Goal: Task Accomplishment & Management: Manage account settings

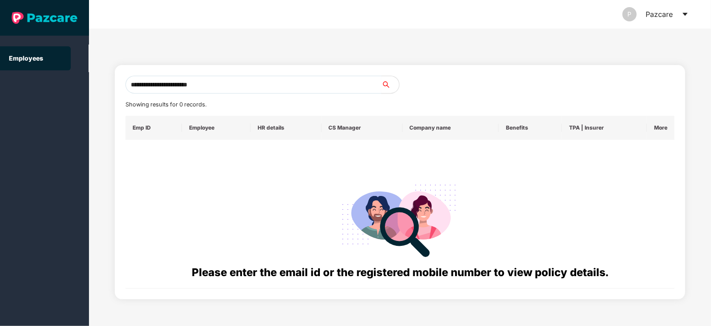
click at [209, 85] on input "**********" at bounding box center [253, 85] width 256 height 18
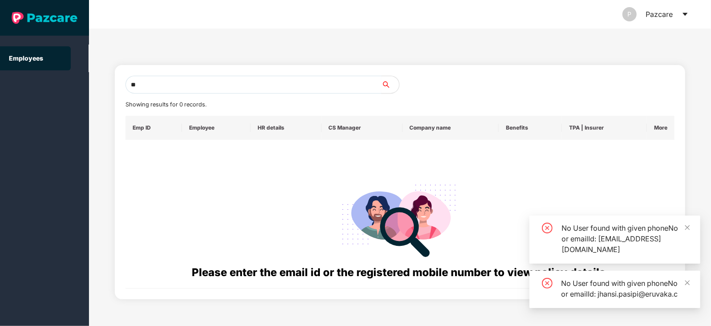
type input "*"
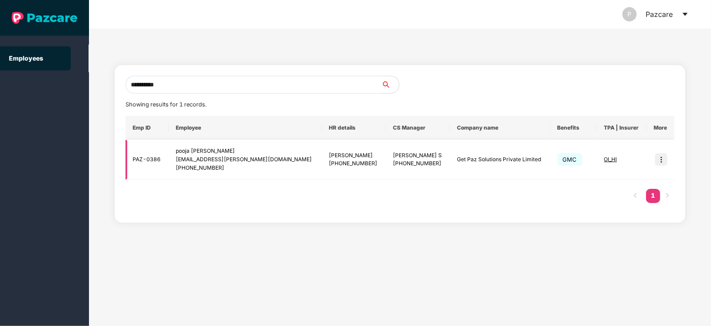
type input "**********"
click at [659, 161] on img at bounding box center [661, 159] width 12 height 12
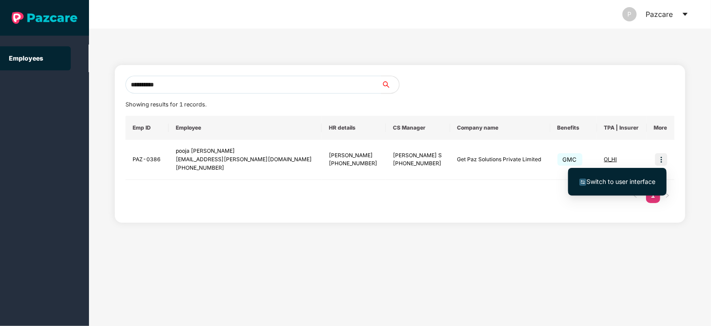
click at [610, 186] on span "Switch to user interface" at bounding box center [617, 182] width 76 height 10
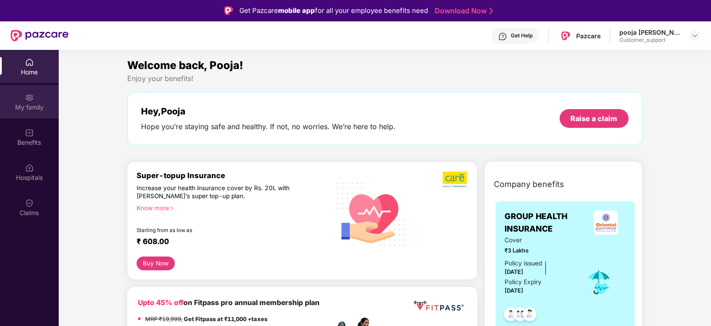
click at [29, 105] on div "My family" at bounding box center [29, 107] width 59 height 9
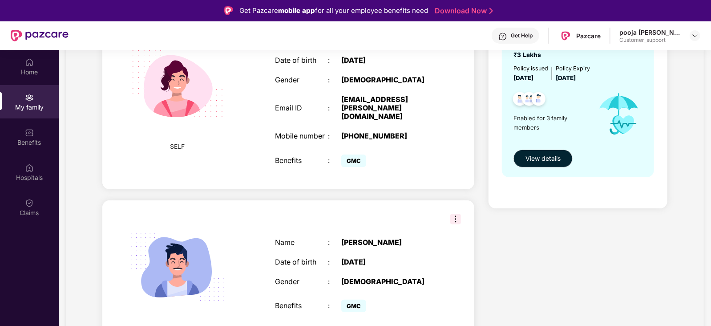
scroll to position [118, 0]
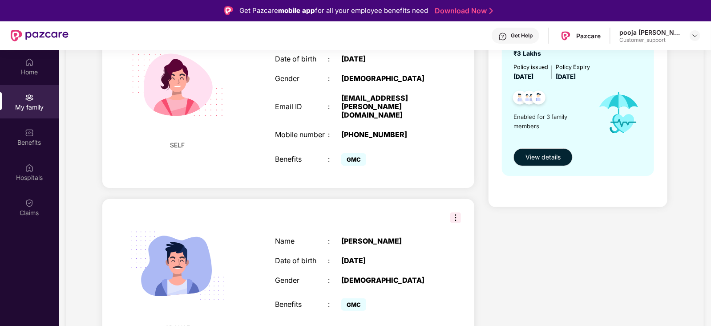
click at [450, 218] on img at bounding box center [455, 217] width 11 height 11
click at [460, 237] on span "Remove" at bounding box center [468, 233] width 24 height 10
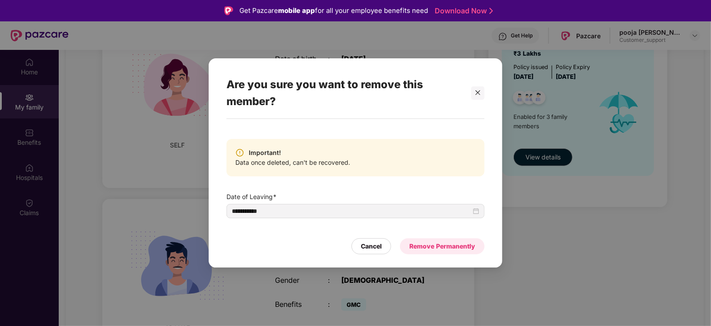
click at [439, 248] on div "Remove Permanently" at bounding box center [442, 246] width 66 height 10
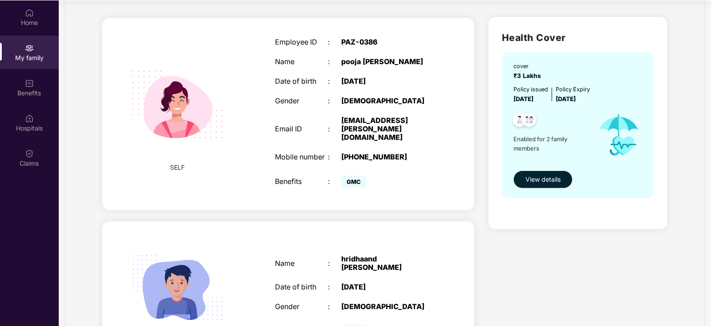
scroll to position [39, 0]
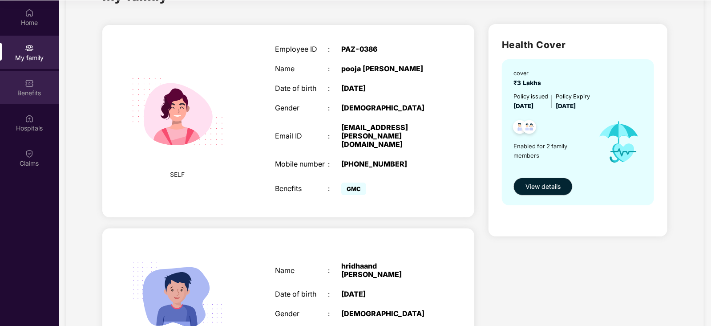
click at [19, 86] on div "Benefits" at bounding box center [29, 87] width 59 height 33
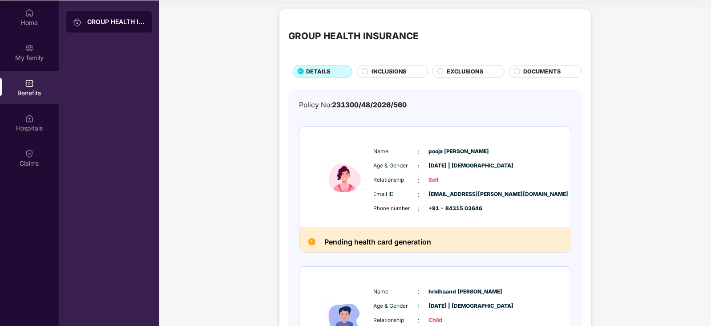
scroll to position [121, 0]
